Goal: Contribute content: Contribute content

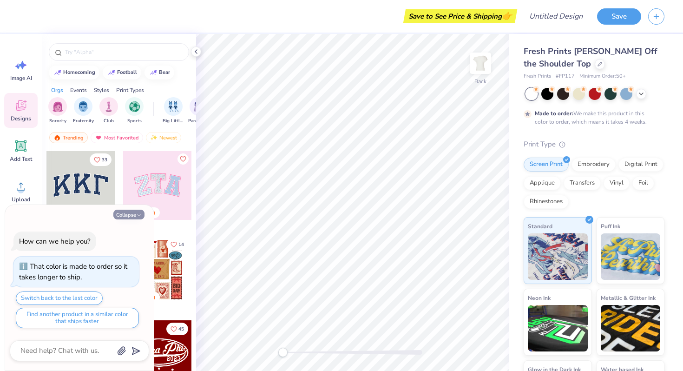
click at [123, 215] on button "Collapse" at bounding box center [128, 215] width 31 height 10
type textarea "x"
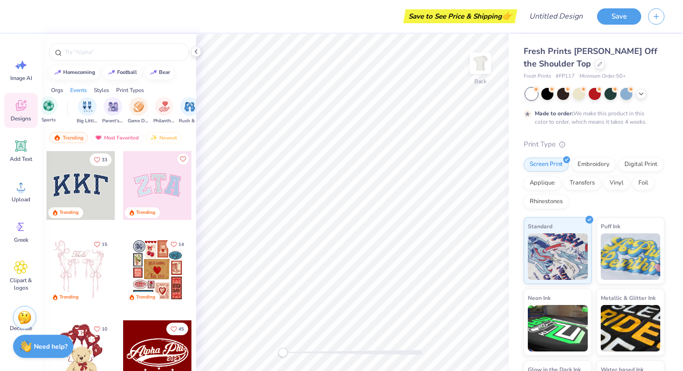
scroll to position [0, 142]
click at [101, 106] on div "filter for Philanthropy" at bounding box center [107, 105] width 19 height 19
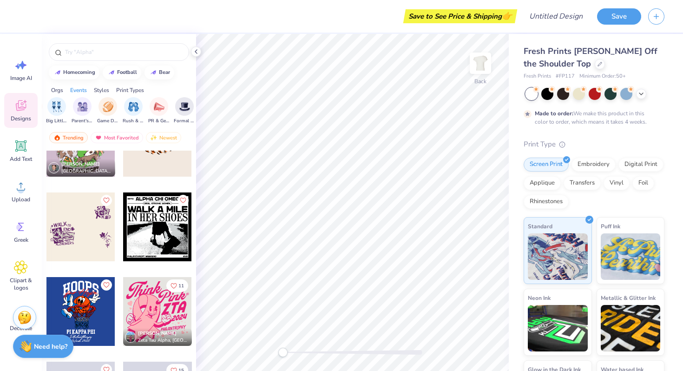
scroll to position [1461, 0]
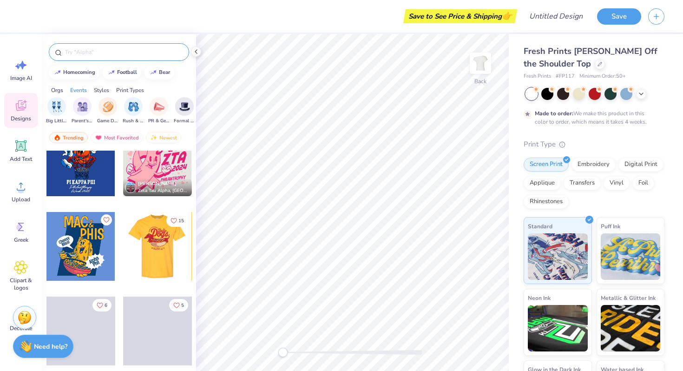
click at [120, 54] on input "text" at bounding box center [123, 51] width 119 height 9
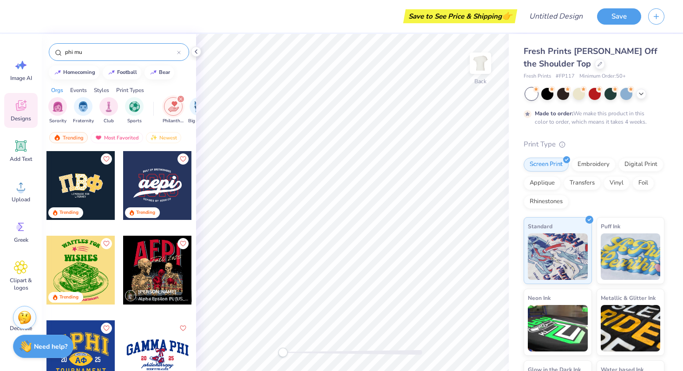
type input "phi mu"
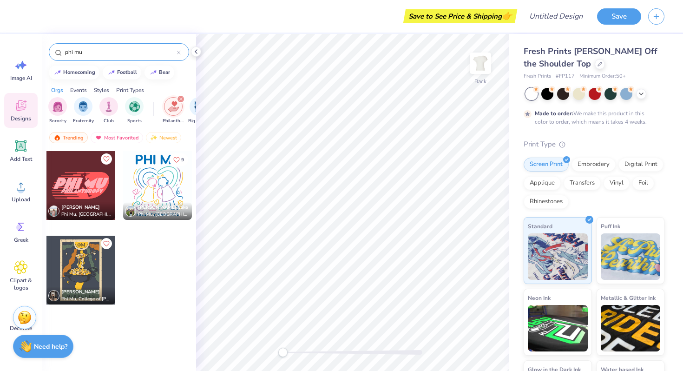
click at [179, 50] on div at bounding box center [179, 52] width 4 height 8
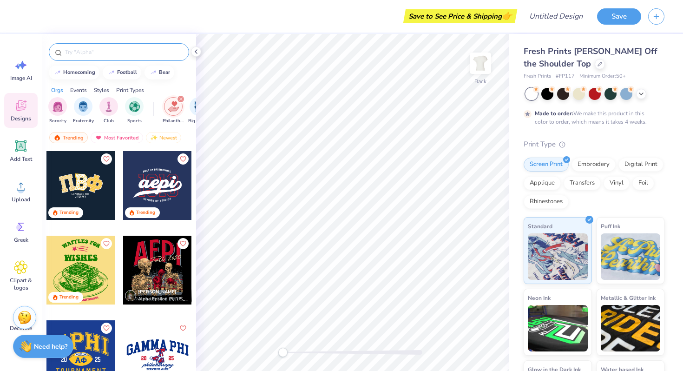
click at [133, 55] on input "text" at bounding box center [123, 51] width 119 height 9
type input "network"
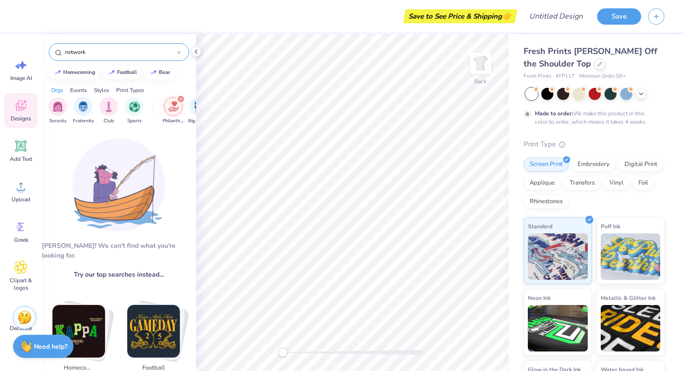
click at [179, 52] on icon at bounding box center [179, 53] width 4 height 4
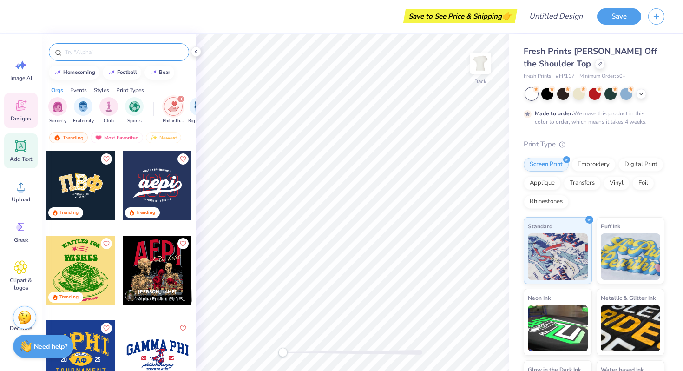
click at [18, 142] on icon at bounding box center [20, 145] width 11 height 11
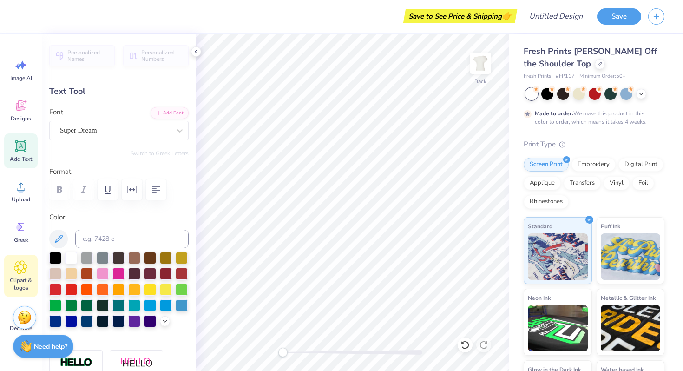
click at [23, 279] on span "Clipart & logos" at bounding box center [21, 283] width 31 height 15
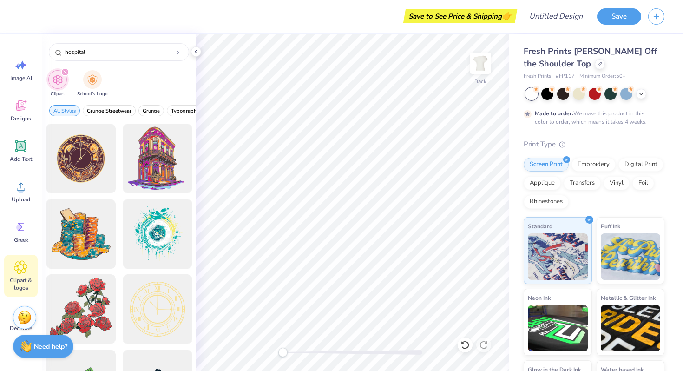
type input "hospital"
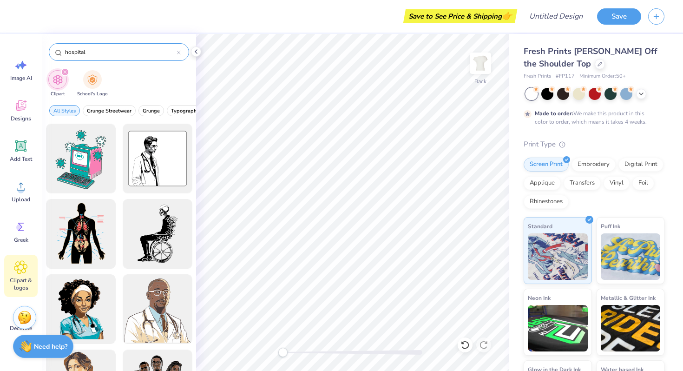
click at [179, 50] on div at bounding box center [179, 52] width 4 height 8
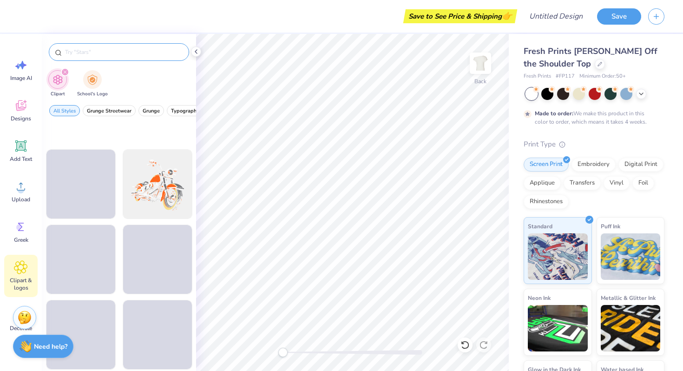
scroll to position [1251, 0]
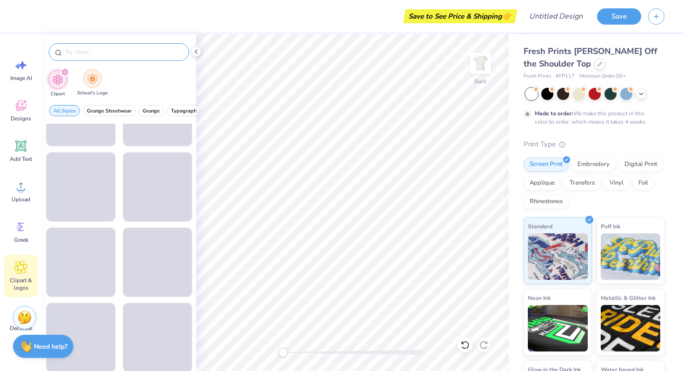
click at [89, 78] on img "filter for School's Logo" at bounding box center [92, 78] width 10 height 11
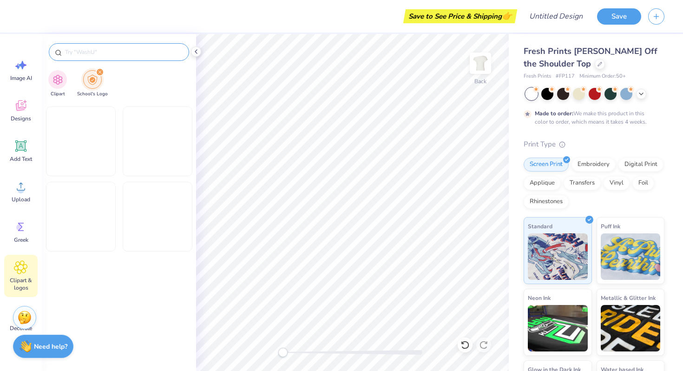
scroll to position [1283, 0]
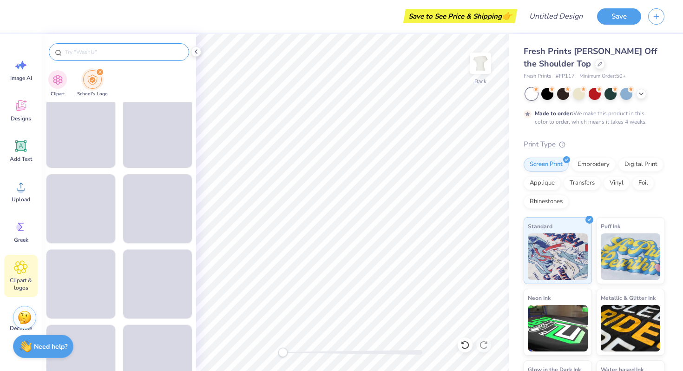
click at [116, 54] on input "text" at bounding box center [123, 51] width 119 height 9
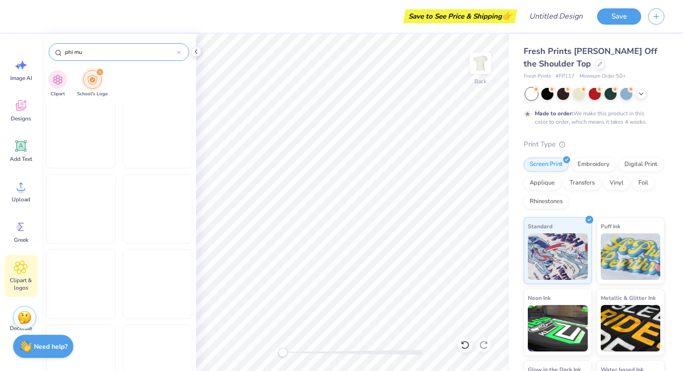
type input "phi mu"
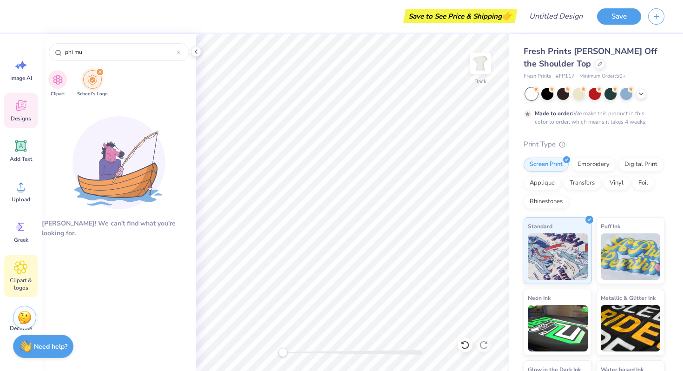
click at [24, 118] on span "Designs" at bounding box center [21, 118] width 20 height 7
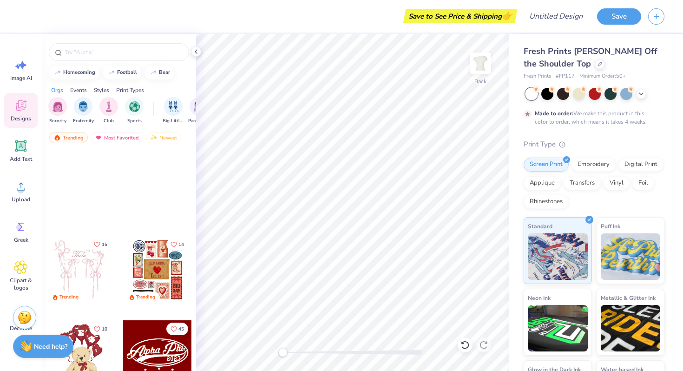
scroll to position [582, 0]
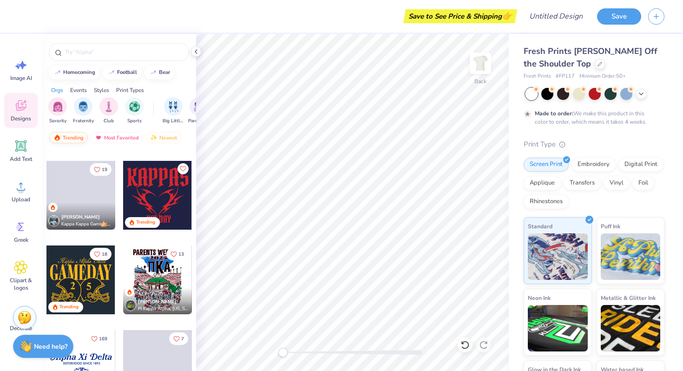
click at [68, 136] on div "Trending" at bounding box center [68, 137] width 39 height 11
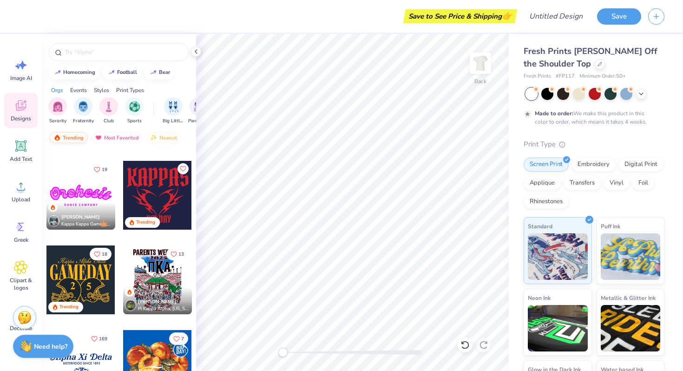
click at [68, 136] on div "Trending" at bounding box center [68, 137] width 39 height 11
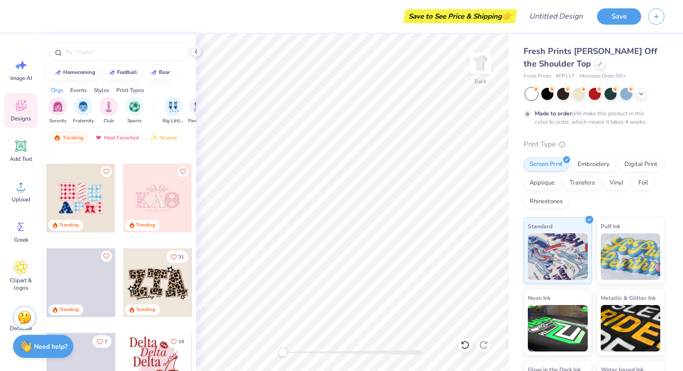
scroll to position [2862, 0]
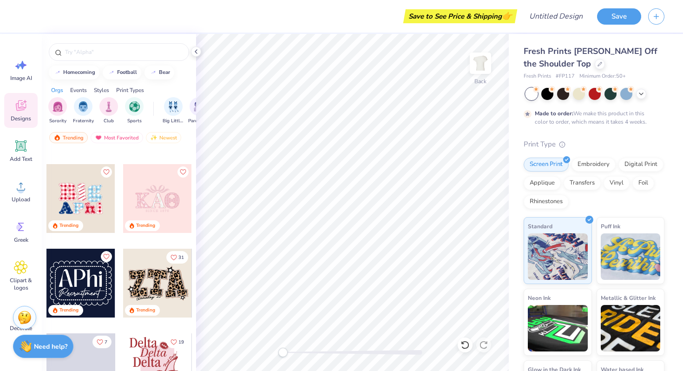
click at [156, 278] on div at bounding box center [157, 283] width 69 height 69
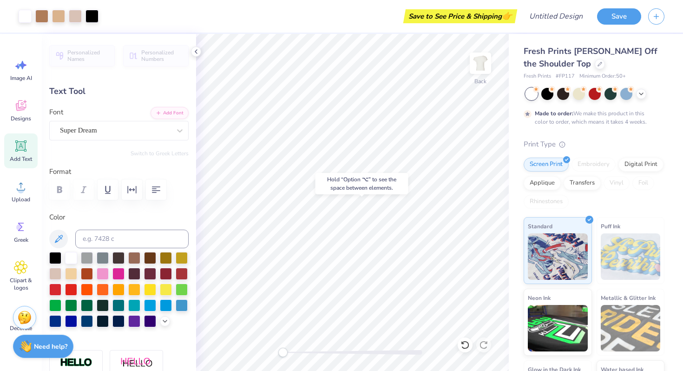
click at [316, 196] on div "Hold “Option ⌥” to see the space between elements." at bounding box center [362, 183] width 98 height 27
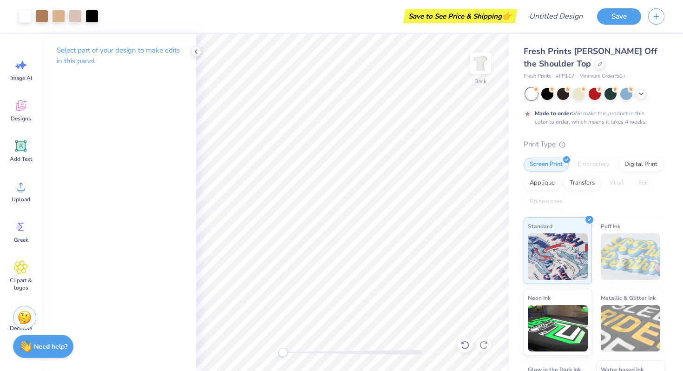
click at [466, 338] on div at bounding box center [465, 344] width 15 height 15
click at [466, 343] on icon at bounding box center [464, 344] width 9 height 9
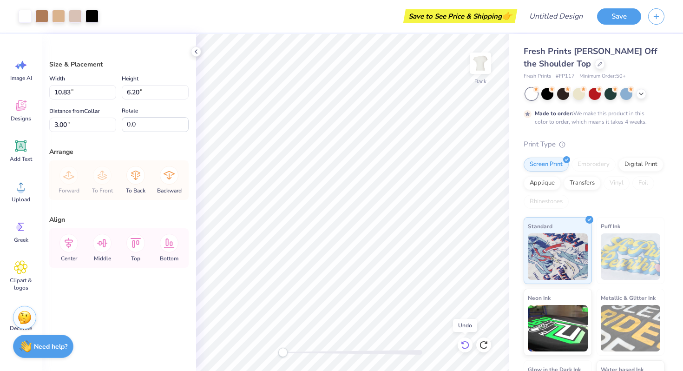
click at [466, 343] on icon at bounding box center [464, 344] width 9 height 9
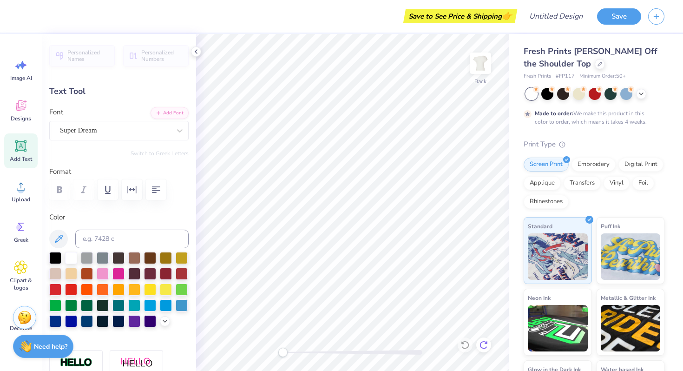
click at [486, 344] on icon at bounding box center [483, 344] width 9 height 9
type textarea "T"
type textarea "Phi Mu"
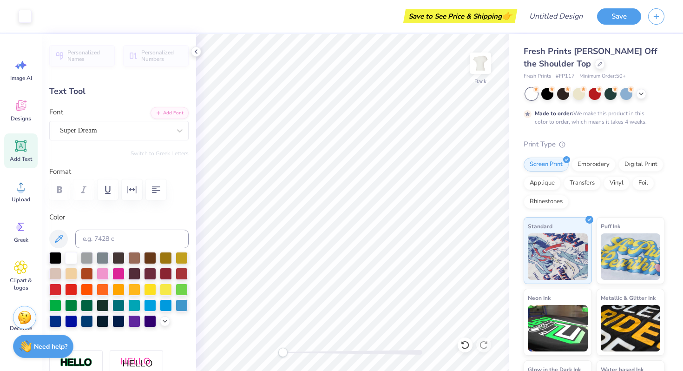
type input "6.41"
type input "1.56"
type input "0.0"
type input "6.44"
type input "2.38"
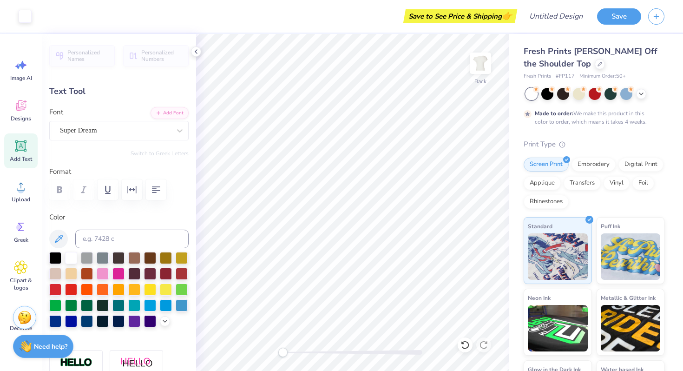
type input "0.80"
type input "8.2"
click at [590, 164] on div "Embroidery" at bounding box center [593, 163] width 44 height 14
type input "0.62"
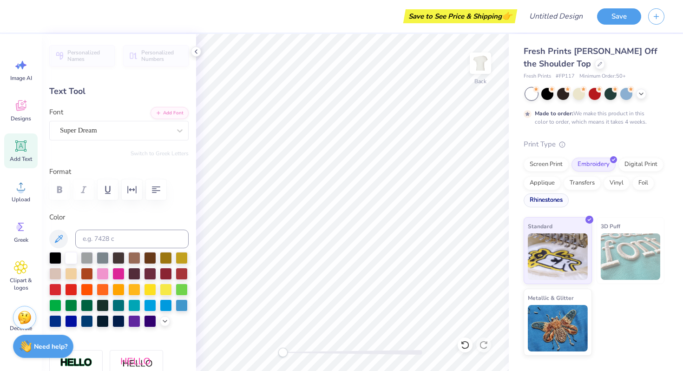
click at [551, 203] on div "Rhinestones" at bounding box center [546, 200] width 45 height 14
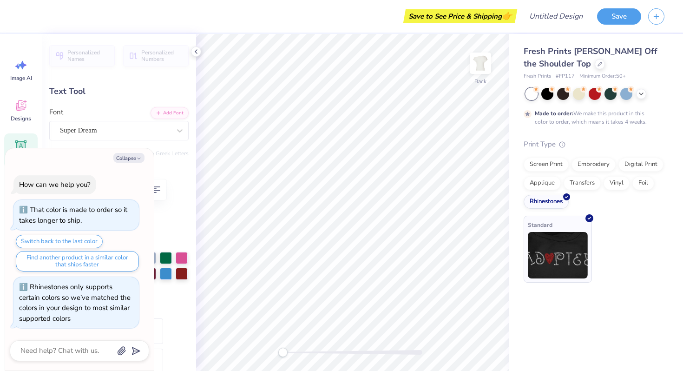
click at [564, 247] on img at bounding box center [558, 255] width 60 height 46
click at [640, 183] on div "Foil" at bounding box center [643, 182] width 22 height 14
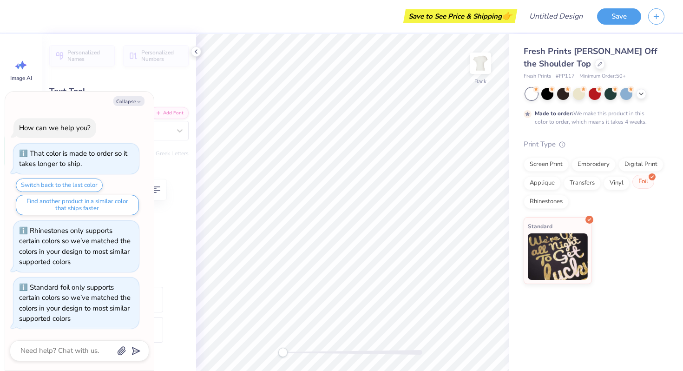
scroll to position [0, 0]
click at [610, 192] on div "Screen Print Embroidery Digital Print Applique Transfers Vinyl Foil Rhinestones" at bounding box center [594, 182] width 141 height 51
click at [613, 184] on div "Vinyl" at bounding box center [616, 182] width 26 height 14
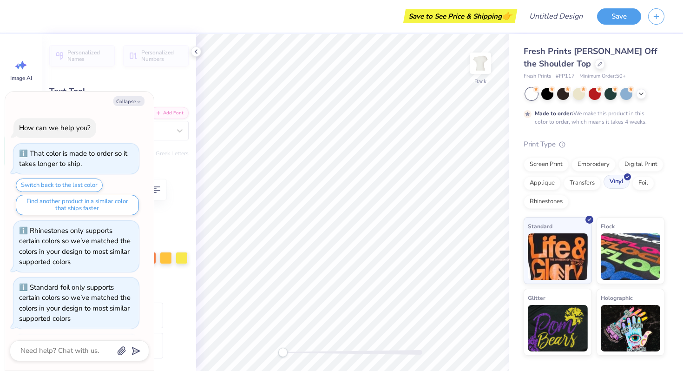
scroll to position [57, 0]
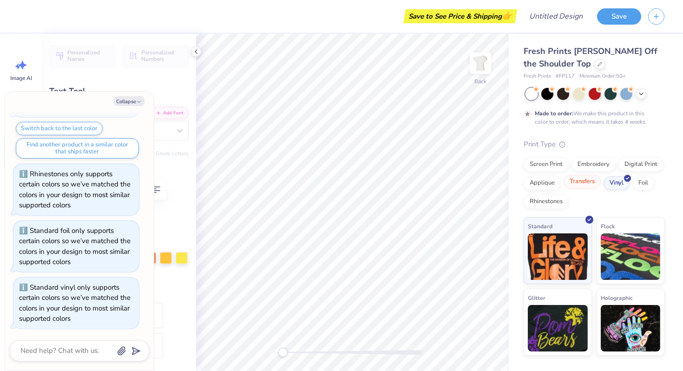
click at [593, 184] on div "Transfers" at bounding box center [582, 182] width 37 height 14
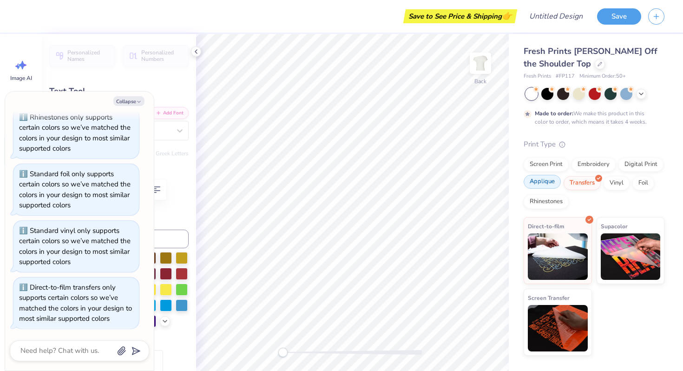
click at [553, 186] on div "Applique" at bounding box center [542, 182] width 37 height 14
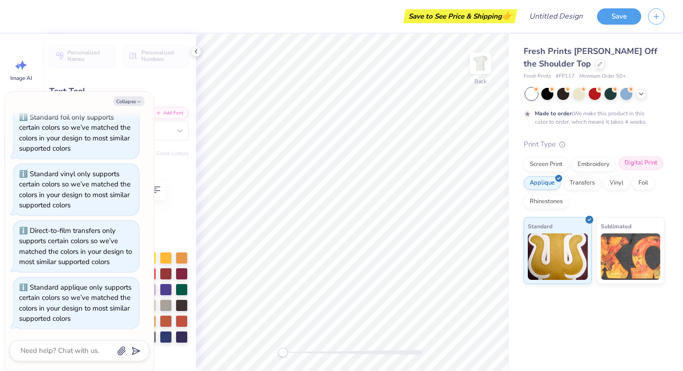
click at [645, 163] on div "Digital Print" at bounding box center [640, 163] width 45 height 14
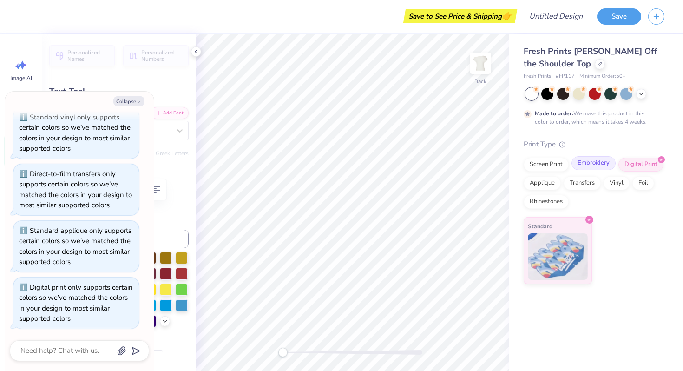
click at [591, 162] on div "Embroidery" at bounding box center [593, 163] width 44 height 14
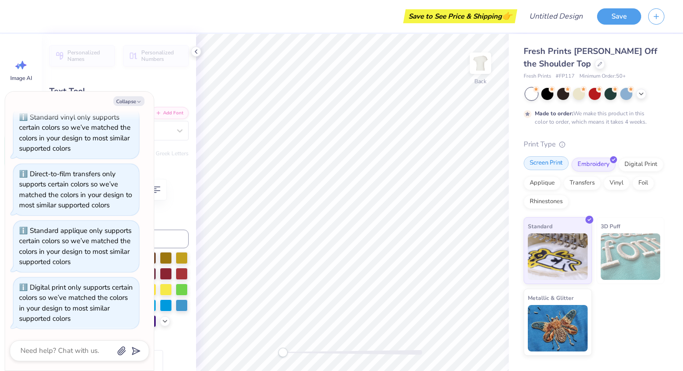
click at [556, 159] on div "Screen Print" at bounding box center [546, 163] width 45 height 14
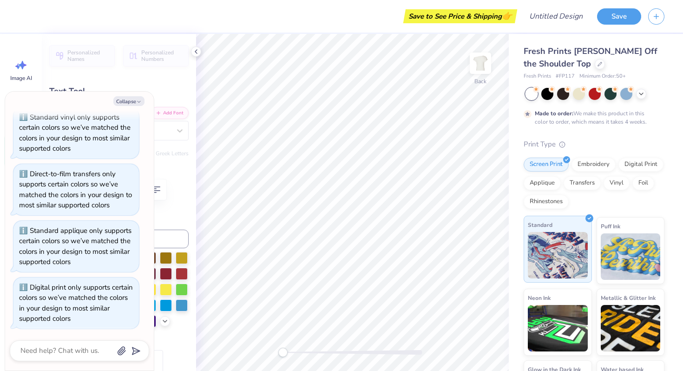
click at [573, 256] on img at bounding box center [558, 255] width 60 height 46
click at [626, 251] on img at bounding box center [631, 255] width 60 height 46
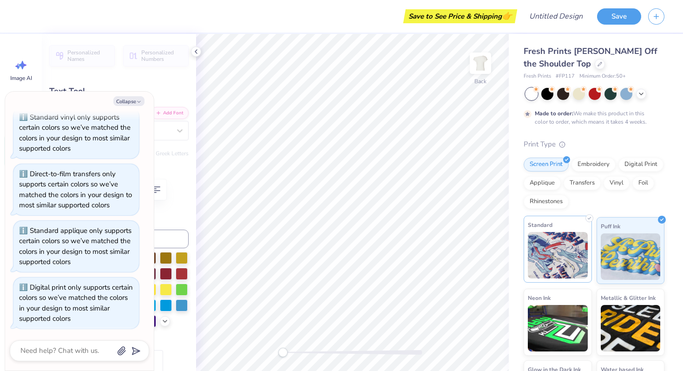
click at [576, 251] on img at bounding box center [558, 255] width 60 height 46
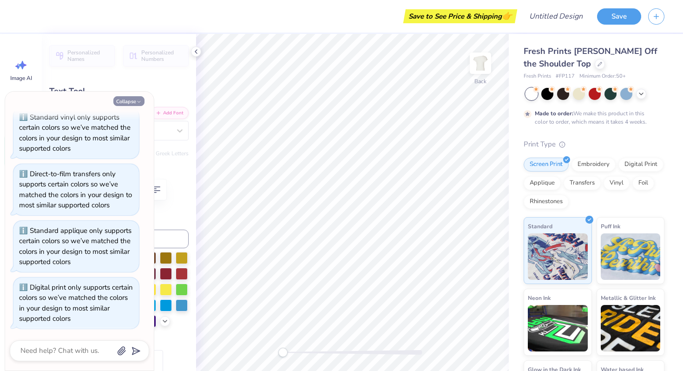
click at [134, 101] on button "Collapse" at bounding box center [128, 101] width 31 height 10
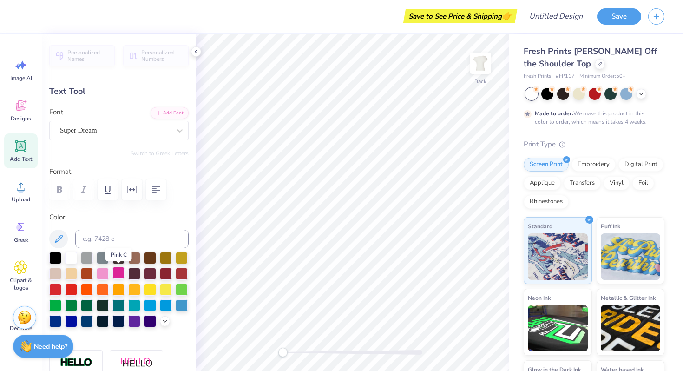
click at [117, 278] on div at bounding box center [118, 273] width 12 height 12
click at [104, 274] on div at bounding box center [103, 273] width 12 height 12
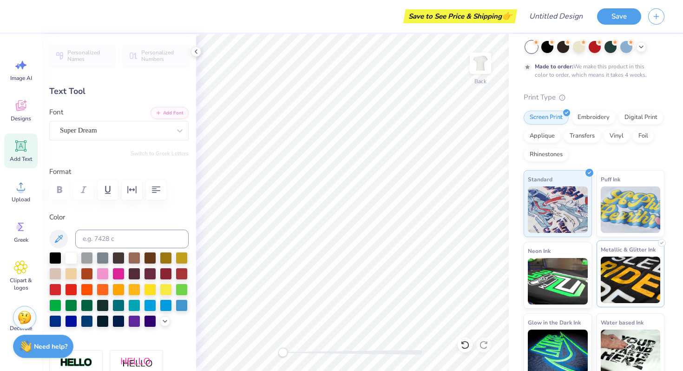
scroll to position [56, 0]
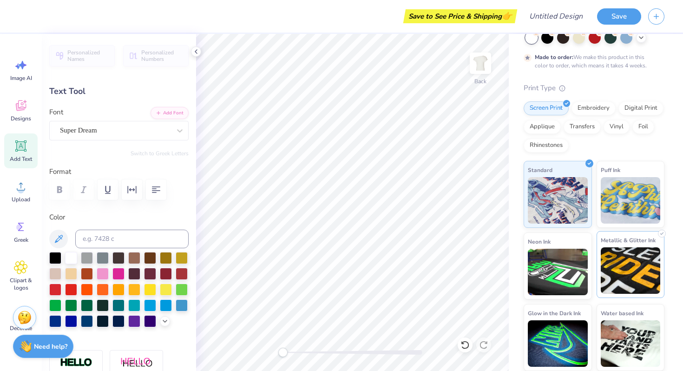
click at [616, 283] on img at bounding box center [631, 270] width 60 height 46
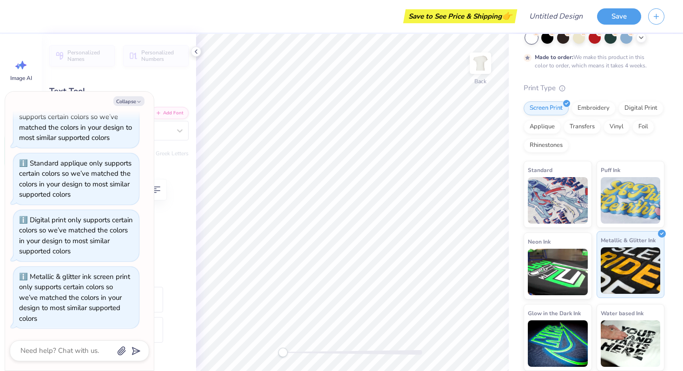
scroll to position [0, 0]
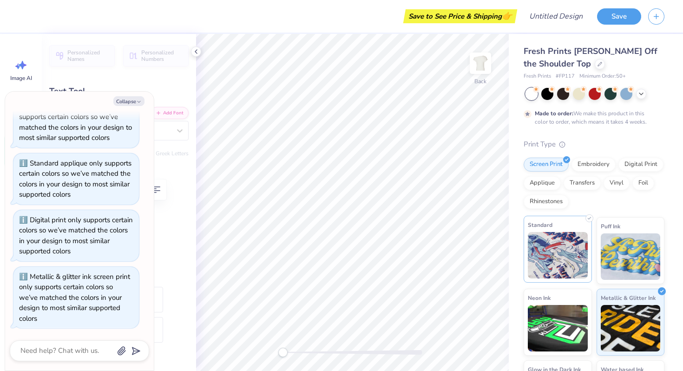
click at [562, 241] on img at bounding box center [558, 255] width 60 height 46
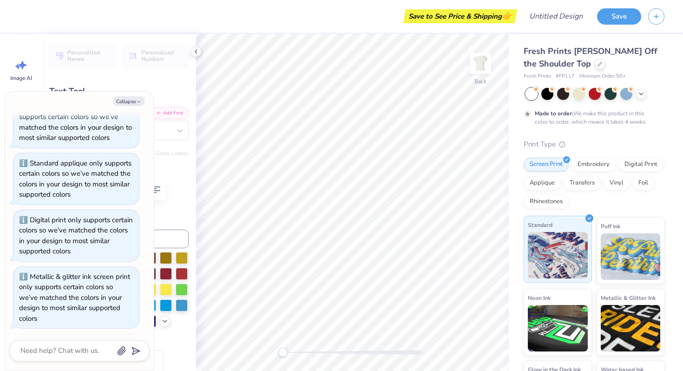
scroll to position [351, 0]
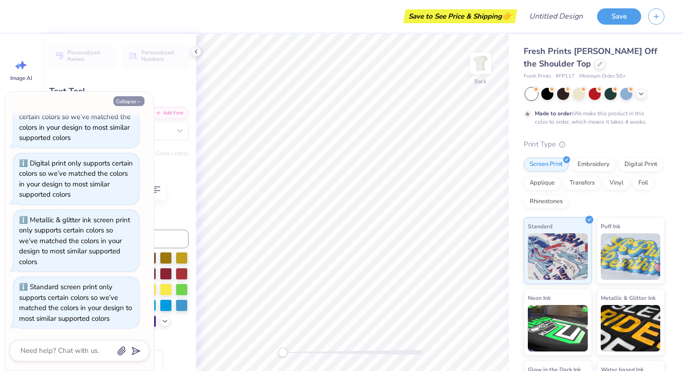
click at [134, 101] on button "Collapse" at bounding box center [128, 101] width 31 height 10
type textarea "x"
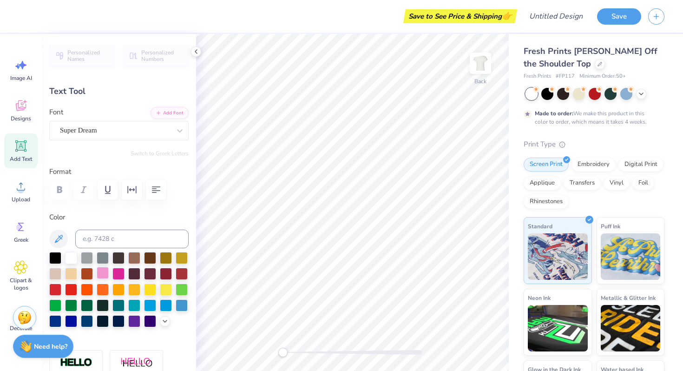
click at [103, 274] on div at bounding box center [103, 273] width 12 height 12
click at [157, 134] on div "Super Dream" at bounding box center [115, 130] width 112 height 14
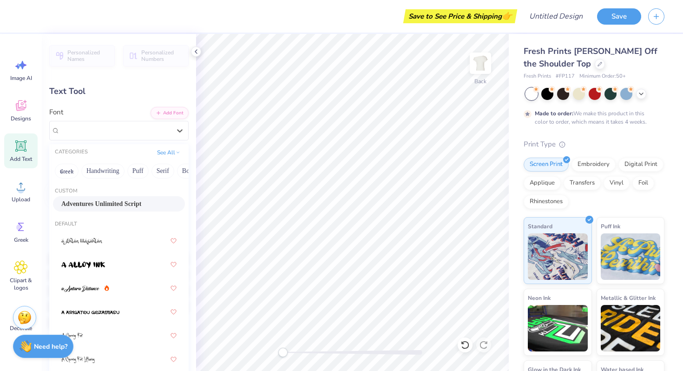
click at [92, 203] on span "Adventures Unlimited Script" at bounding box center [101, 204] width 80 height 10
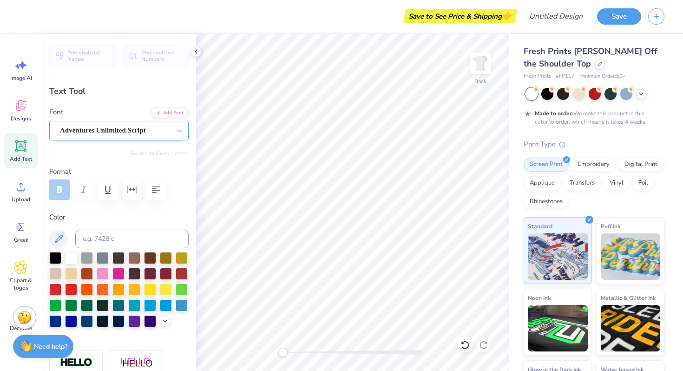
click at [115, 123] on div "Adventures Unlimited Script" at bounding box center [115, 130] width 112 height 14
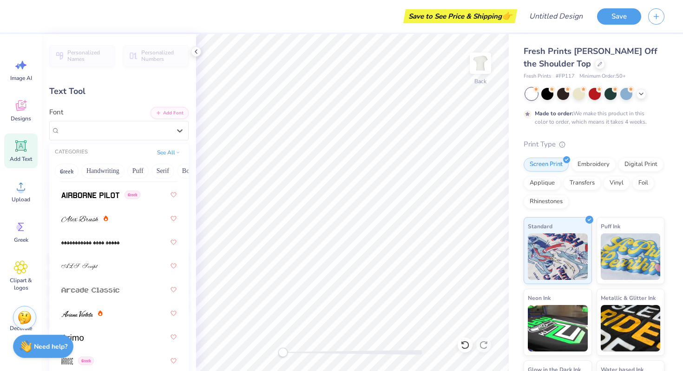
scroll to position [331, 0]
click at [124, 214] on div at bounding box center [118, 218] width 115 height 17
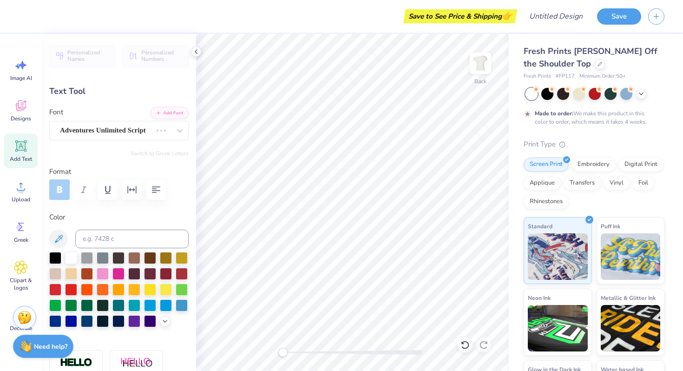
type input "0.0"
type input "7.56"
type input "2.23"
type input "0.67"
click at [158, 130] on div "Alex Brush" at bounding box center [115, 130] width 112 height 14
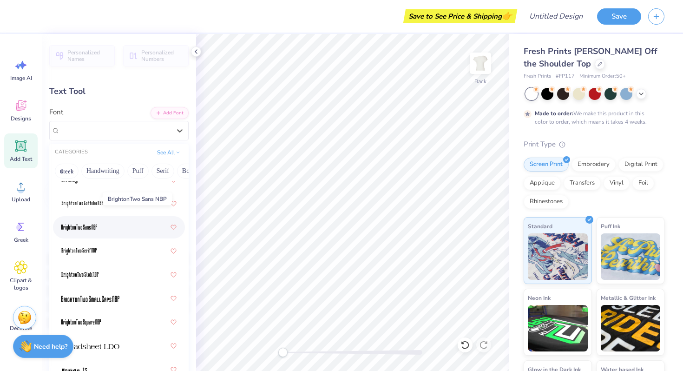
scroll to position [1187, 0]
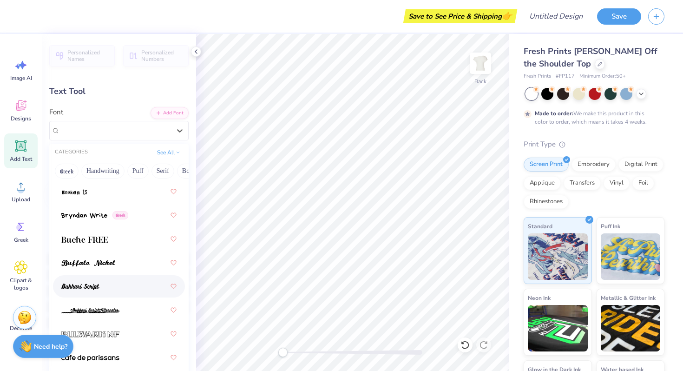
click at [93, 290] on img at bounding box center [80, 286] width 38 height 7
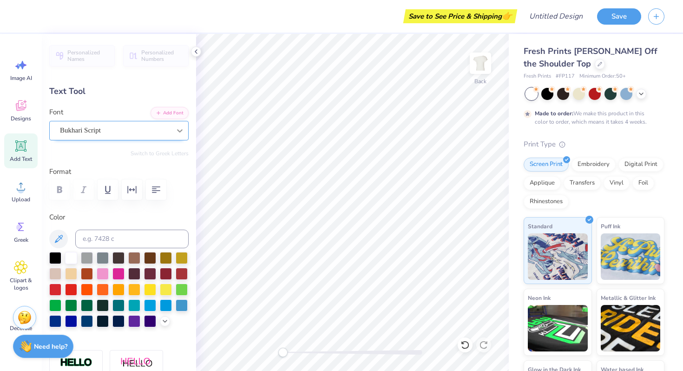
click at [184, 127] on icon at bounding box center [179, 130] width 9 height 9
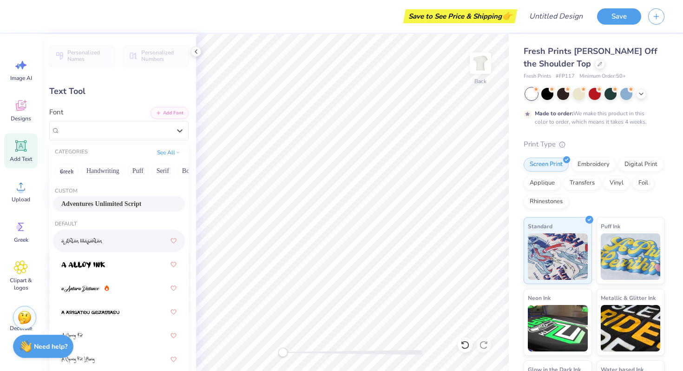
scroll to position [0, 0]
click at [109, 204] on span "Adventures Unlimited Script" at bounding box center [101, 204] width 80 height 10
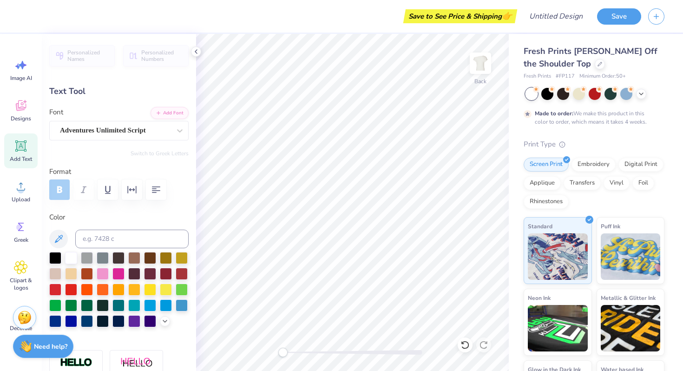
click at [168, 100] on div "Personalized Names Personalized Numbers Text Tool Add Font Font Adventures Unli…" at bounding box center [119, 202] width 154 height 337
type input "0.0"
click at [15, 243] on span "Greek" at bounding box center [21, 239] width 14 height 7
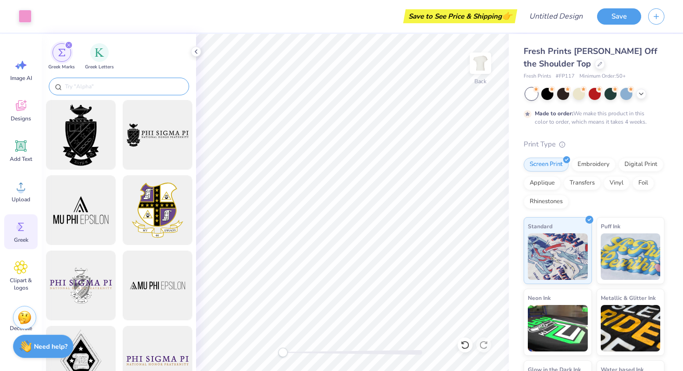
click at [147, 83] on input "text" at bounding box center [123, 86] width 119 height 9
click at [105, 59] on div "Greek Letters" at bounding box center [99, 55] width 29 height 27
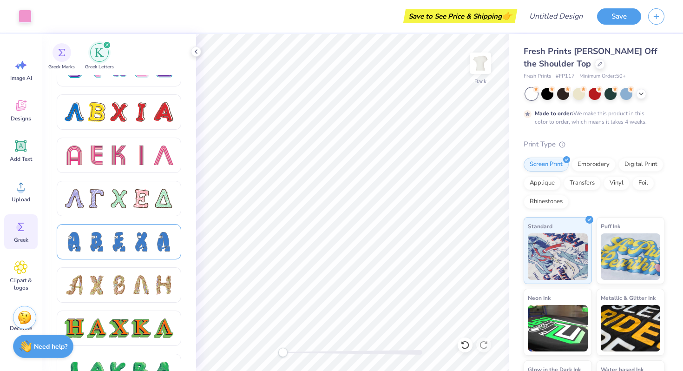
scroll to position [914, 0]
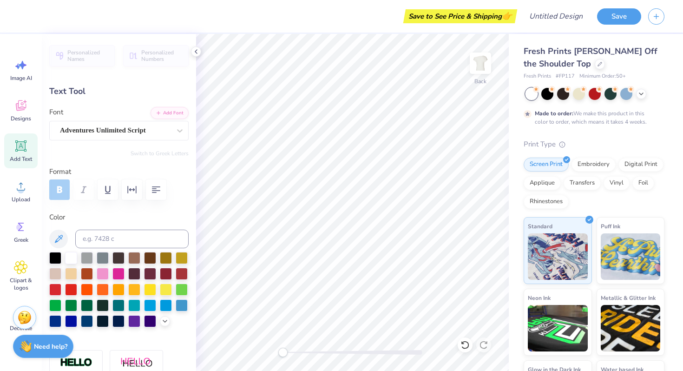
type input "0.0"
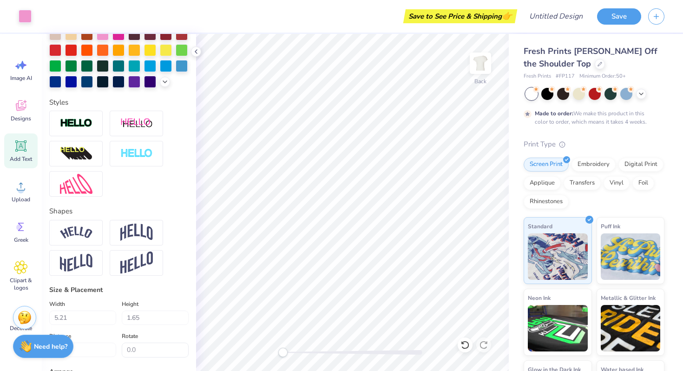
scroll to position [267, 0]
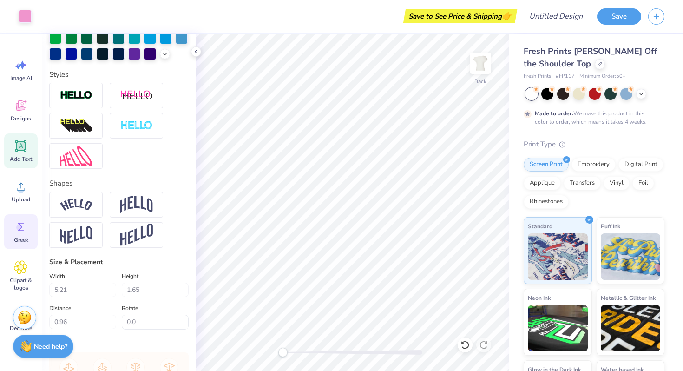
click at [24, 232] on icon at bounding box center [21, 227] width 14 height 14
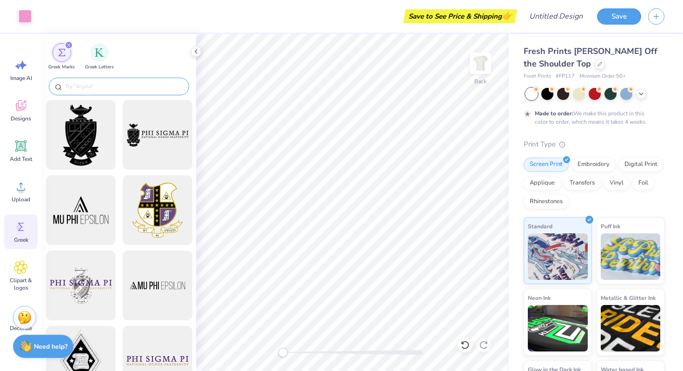
click at [115, 80] on div at bounding box center [119, 87] width 140 height 18
click at [118, 87] on input "text" at bounding box center [123, 86] width 119 height 9
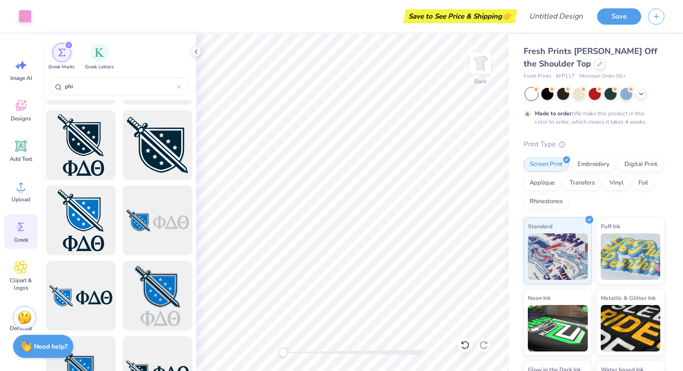
scroll to position [757, 0]
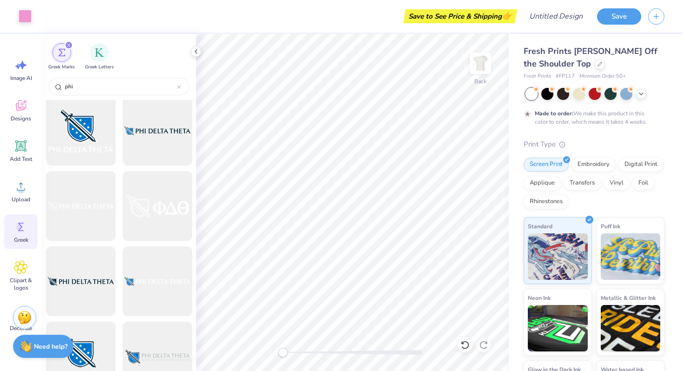
type input "phi"
click at [23, 153] on div "Add Text" at bounding box center [20, 150] width 33 height 35
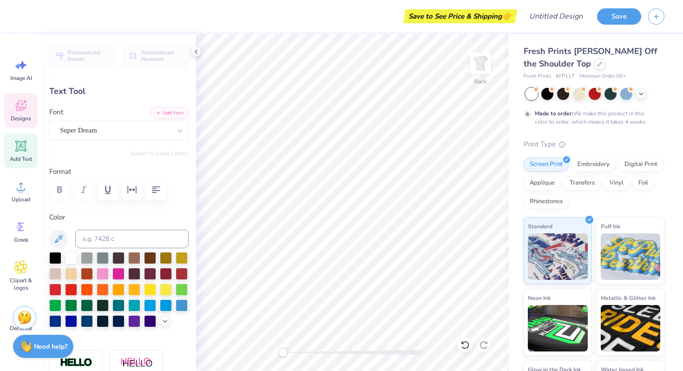
click at [28, 112] on div "Designs" at bounding box center [20, 110] width 33 height 35
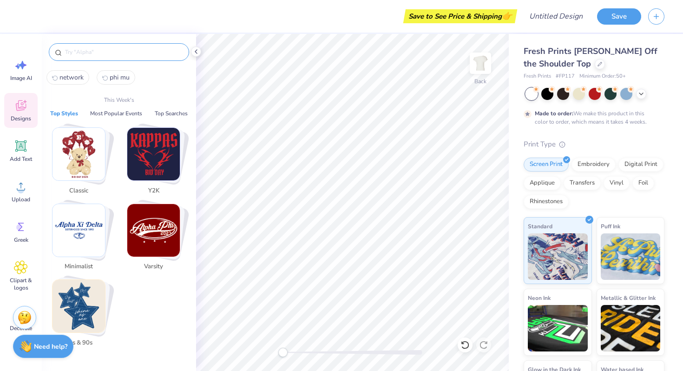
click at [94, 50] on input "text" at bounding box center [123, 51] width 119 height 9
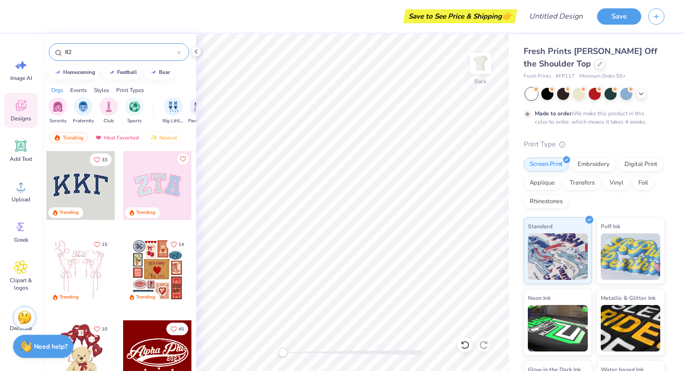
type input "82"
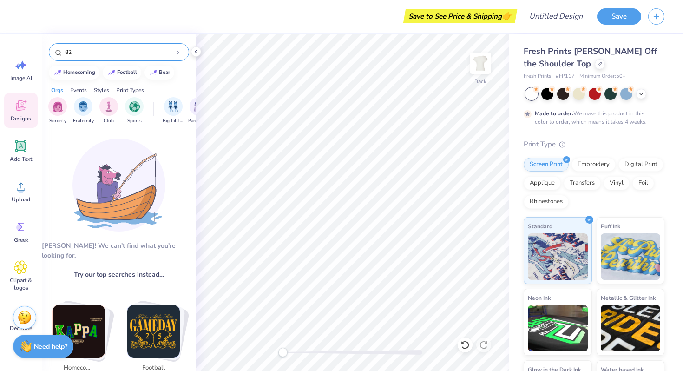
click at [142, 45] on div "82" at bounding box center [119, 52] width 140 height 18
click at [142, 51] on input "82" at bounding box center [120, 51] width 113 height 9
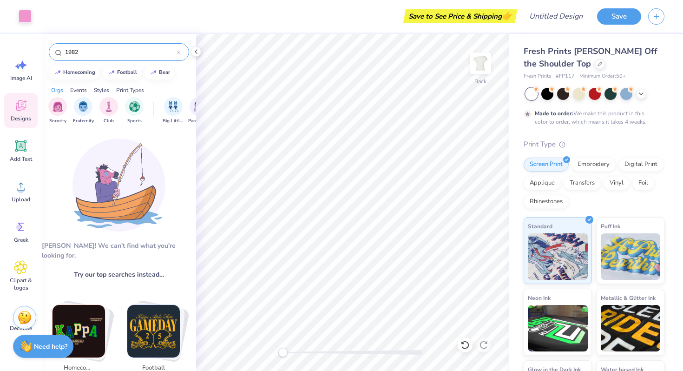
type input "1982"
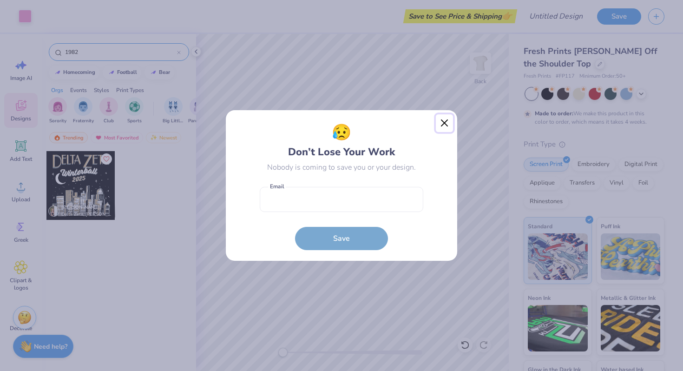
click at [447, 120] on button "Close" at bounding box center [445, 123] width 18 height 18
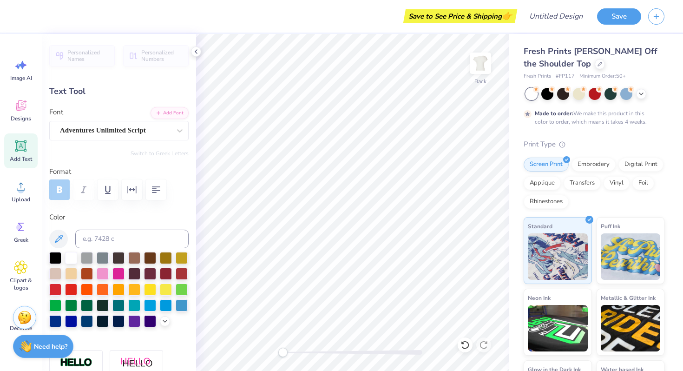
scroll to position [0, 0]
type textarea "P"
type textarea "Love in our Bond"
click at [516, 139] on div "Fresh Prints Chloe Off the Shoulder Top Fresh Prints # FP117 Minimum Order: 50 …" at bounding box center [596, 230] width 174 height 393
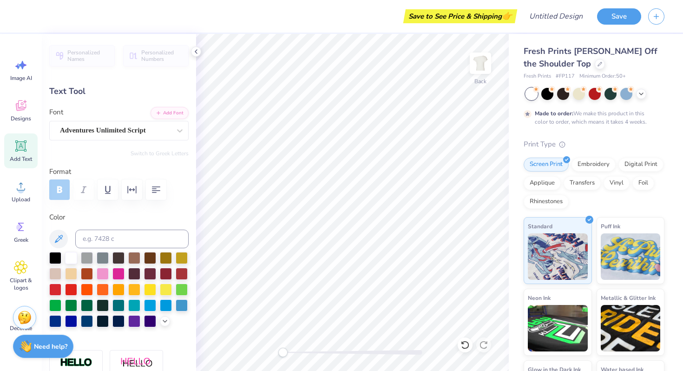
type input "0.0"
type input "10.87"
type input "2.30"
type input "0.53"
click at [526, 121] on div "Made to order: We make this product in this color to order, which means it take…" at bounding box center [586, 117] width 125 height 17
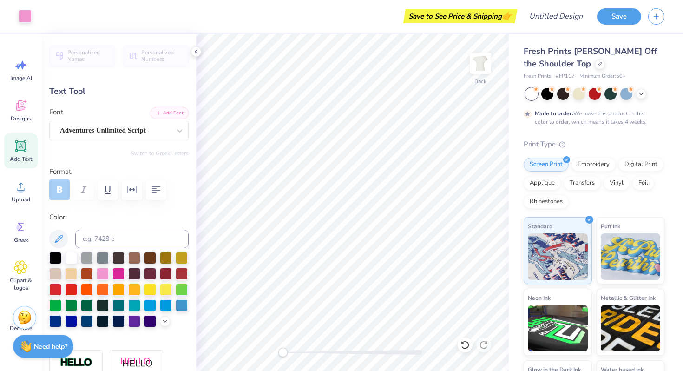
type input "8.2"
type textarea "Phi Mu"
type input "0.0"
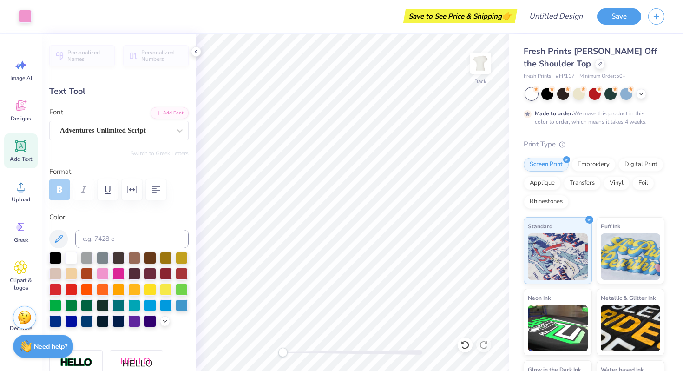
type input "5.21"
type input "1.65"
type input "1.16"
type input "0.0"
click at [18, 151] on icon at bounding box center [21, 146] width 14 height 14
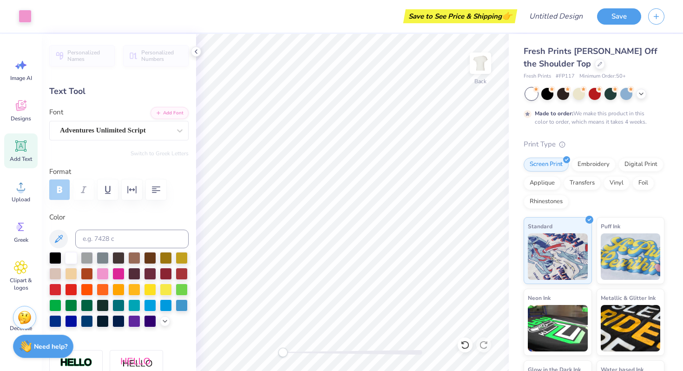
type input "5.37"
type input "1.55"
type input "9.72"
type textarea "T"
type textarea "w"
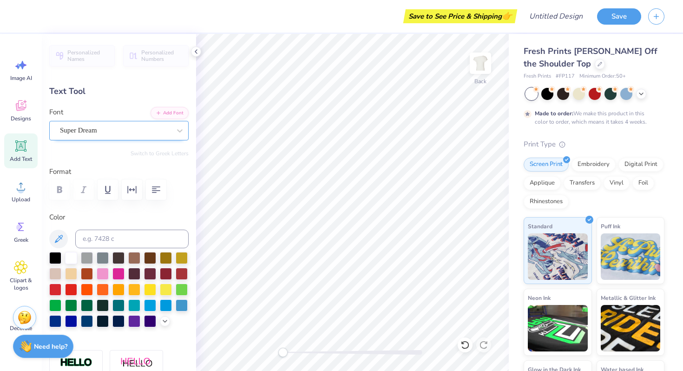
type textarea "1852"
click at [115, 130] on div "Super Dream" at bounding box center [115, 130] width 112 height 14
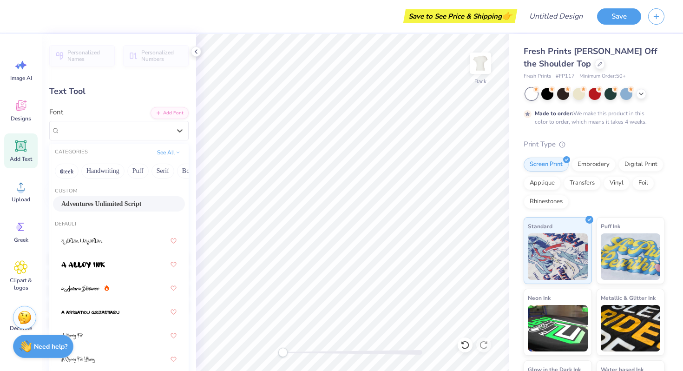
click at [106, 202] on span "Adventures Unlimited Script" at bounding box center [101, 204] width 80 height 10
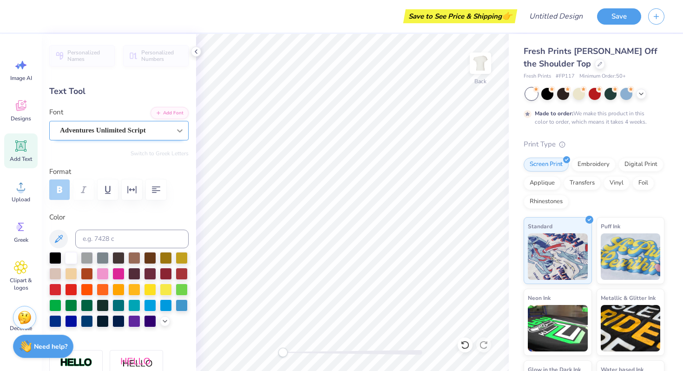
click at [181, 128] on icon at bounding box center [179, 130] width 9 height 9
type input "3.12"
type input "1.12"
type input "9.94"
click at [121, 273] on div at bounding box center [118, 273] width 12 height 12
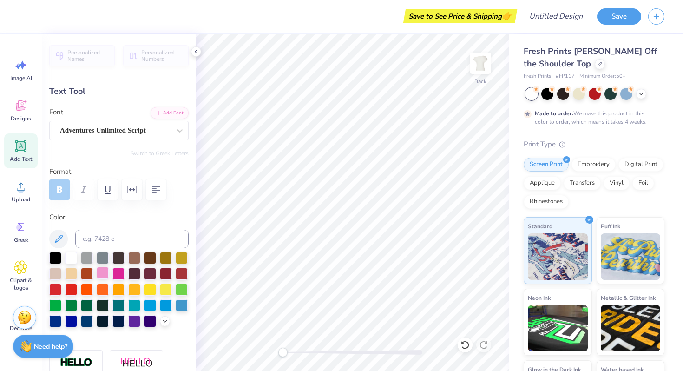
click at [103, 274] on div at bounding box center [103, 273] width 12 height 12
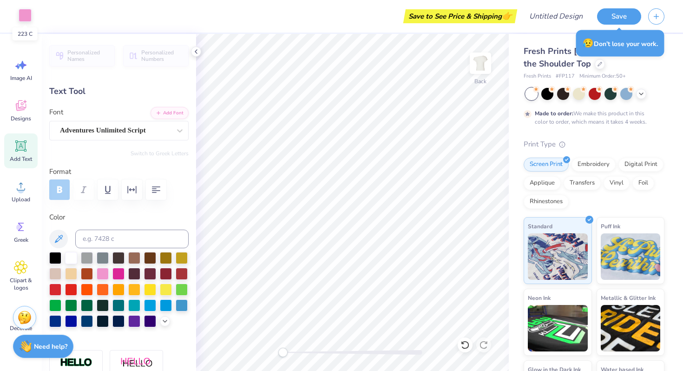
click at [28, 14] on div at bounding box center [25, 15] width 13 height 13
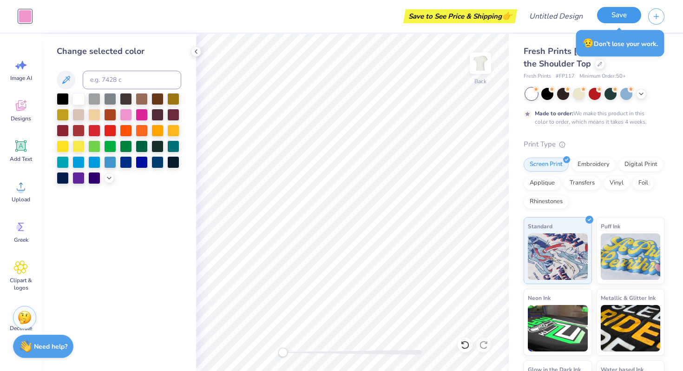
click at [624, 20] on button "Save" at bounding box center [619, 15] width 44 height 16
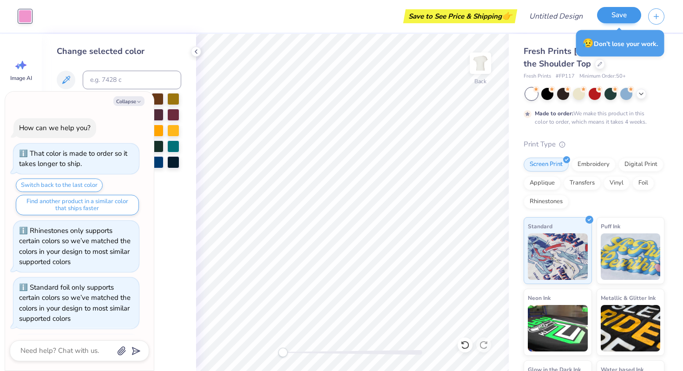
scroll to position [376, 0]
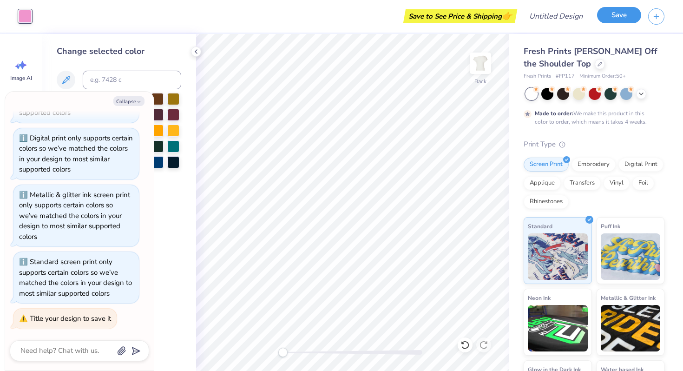
click at [614, 14] on button "Save" at bounding box center [619, 15] width 44 height 16
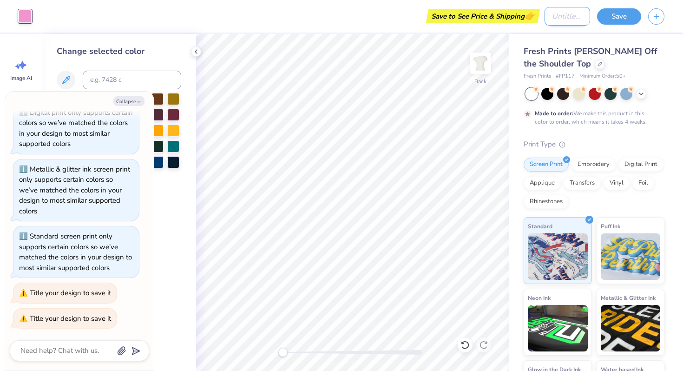
click at [545, 15] on input "Design Title" at bounding box center [567, 16] width 46 height 19
type textarea "x"
type input "P"
type textarea "x"
type input "Ph"
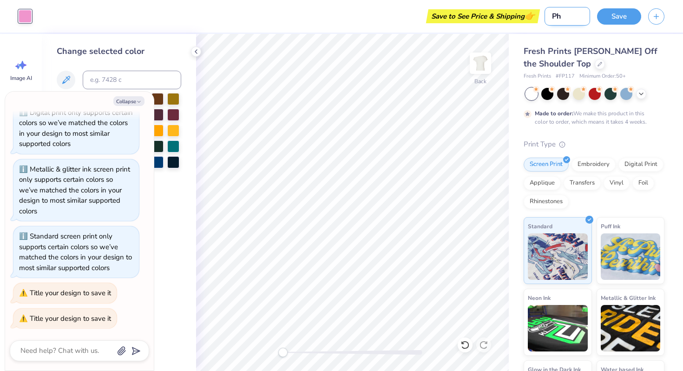
type textarea "x"
type input "Phi"
type textarea "x"
type input "Ph"
type textarea "x"
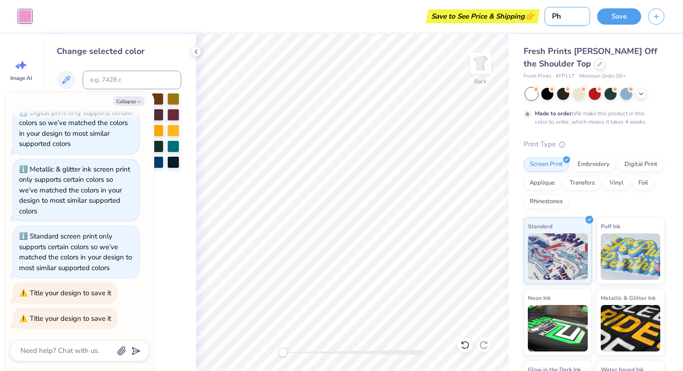
type input "P"
type textarea "x"
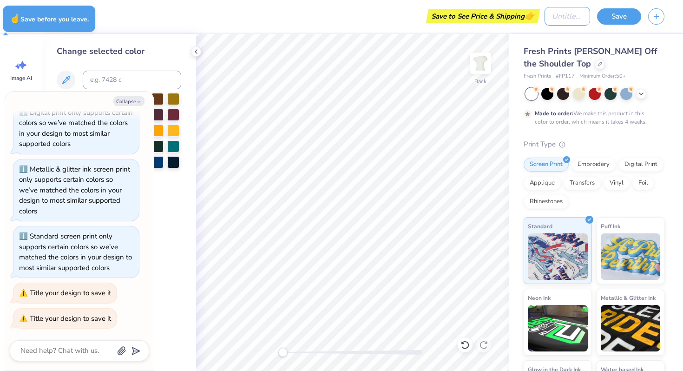
type textarea "x"
